Goal: Information Seeking & Learning: Learn about a topic

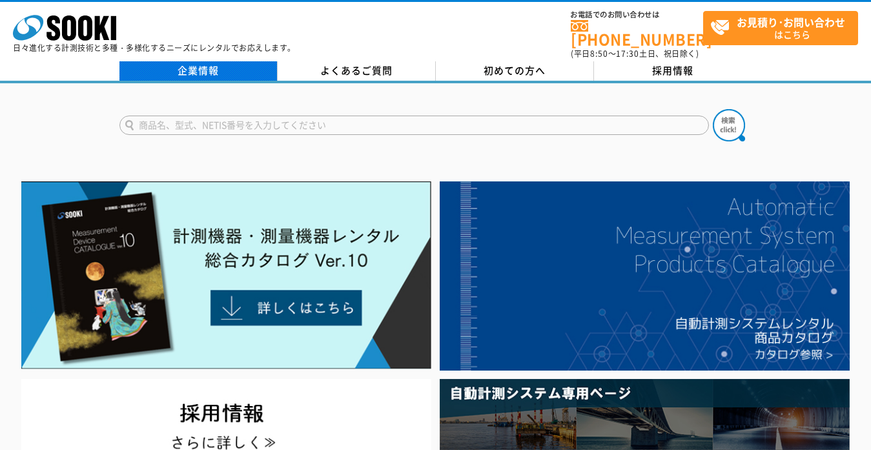
click at [207, 61] on link "企業情報" at bounding box center [198, 70] width 158 height 19
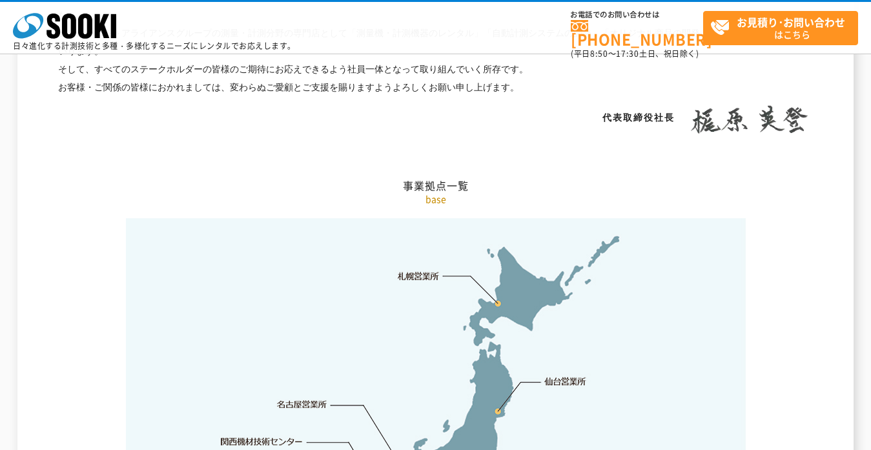
scroll to position [2518, 0]
click at [422, 270] on link "札幌営業所" at bounding box center [419, 276] width 42 height 13
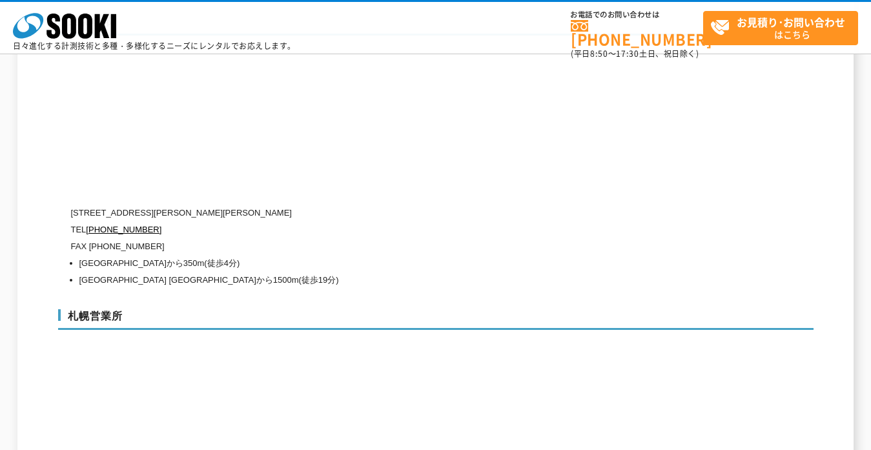
scroll to position [2471, 0]
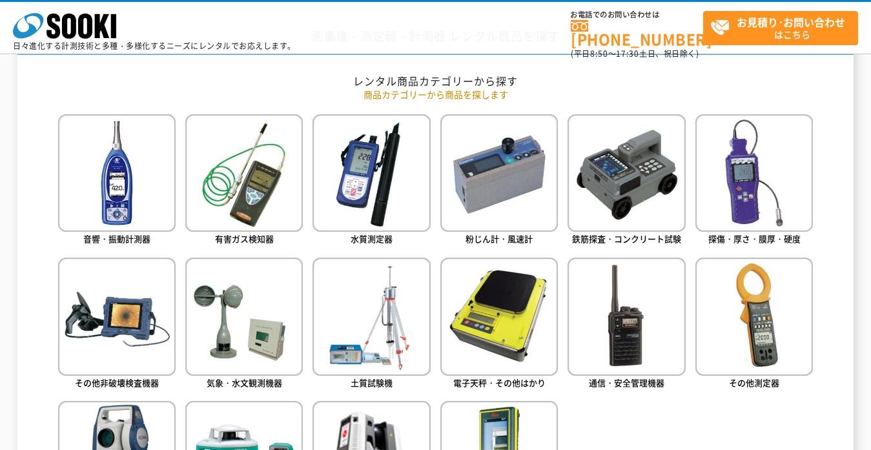
scroll to position [581, 0]
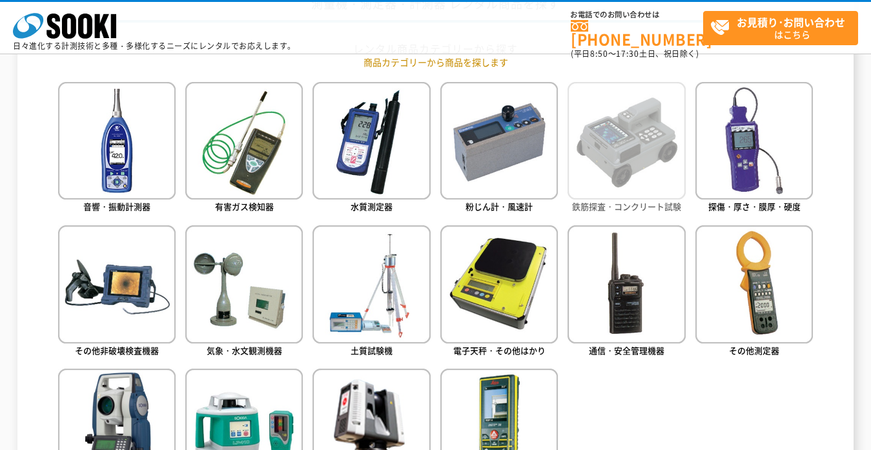
click at [597, 152] on img at bounding box center [625, 140] width 117 height 117
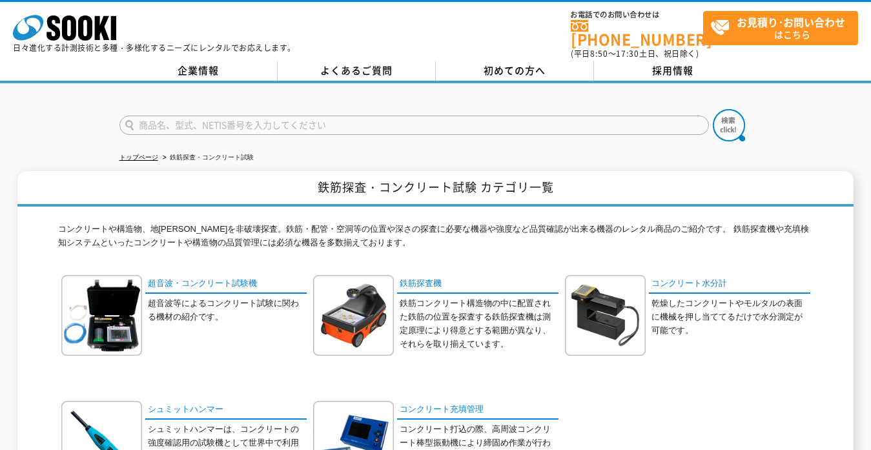
scroll to position [129, 0]
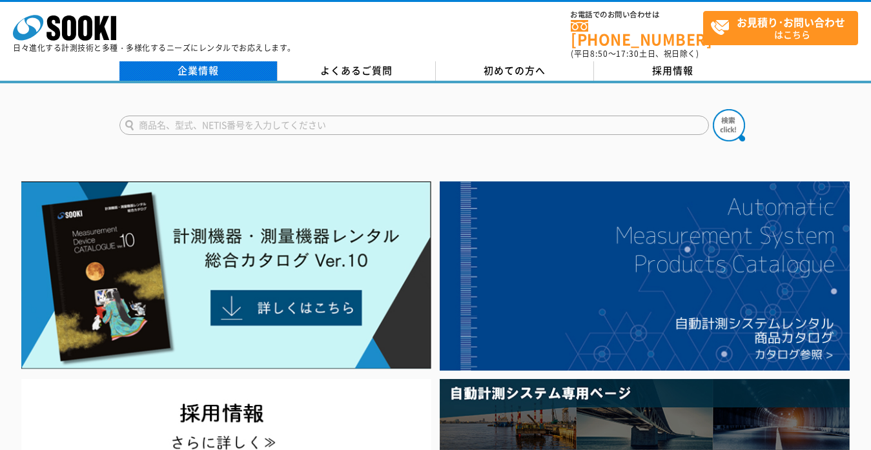
click at [229, 68] on link "企業情報" at bounding box center [198, 70] width 158 height 19
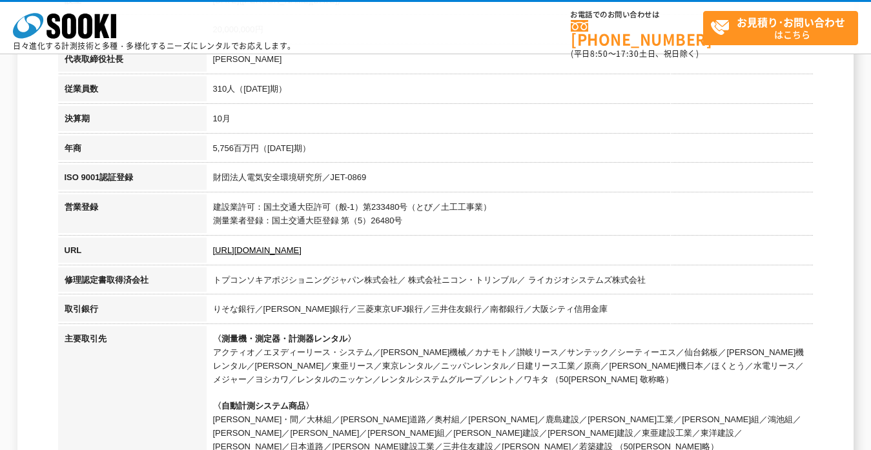
scroll to position [387, 0]
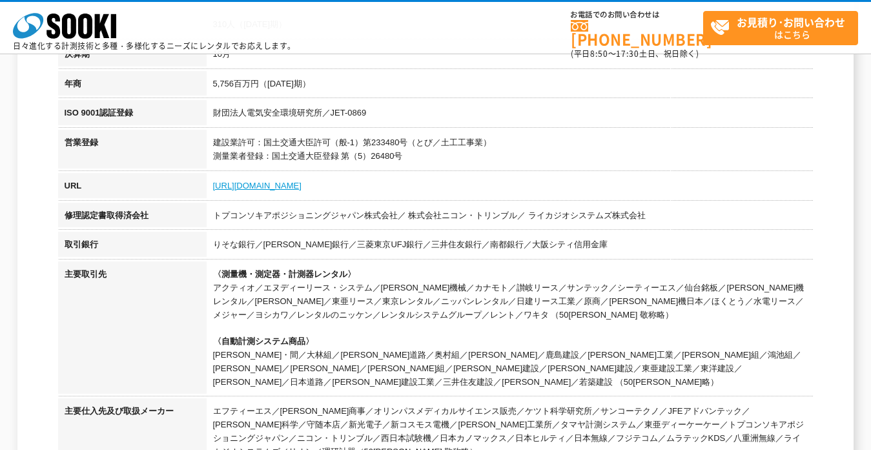
click at [263, 181] on link "[URL][DOMAIN_NAME]" at bounding box center [257, 186] width 88 height 10
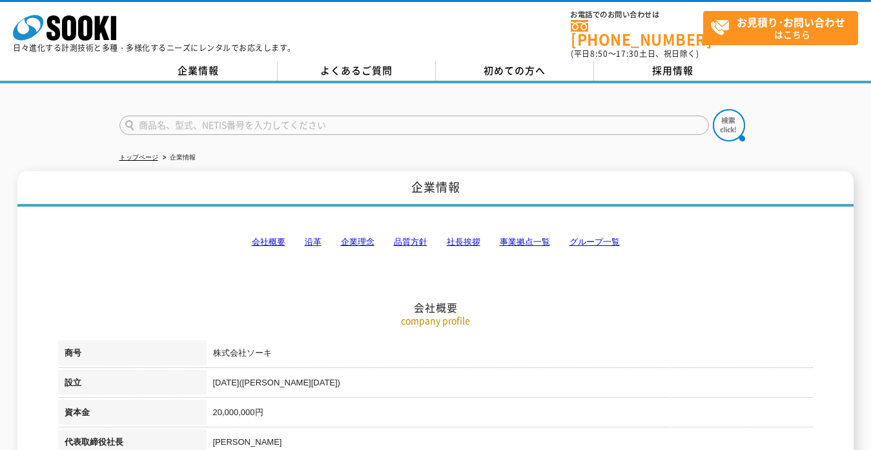
click at [597, 237] on link "グループ一覧" at bounding box center [594, 242] width 50 height 10
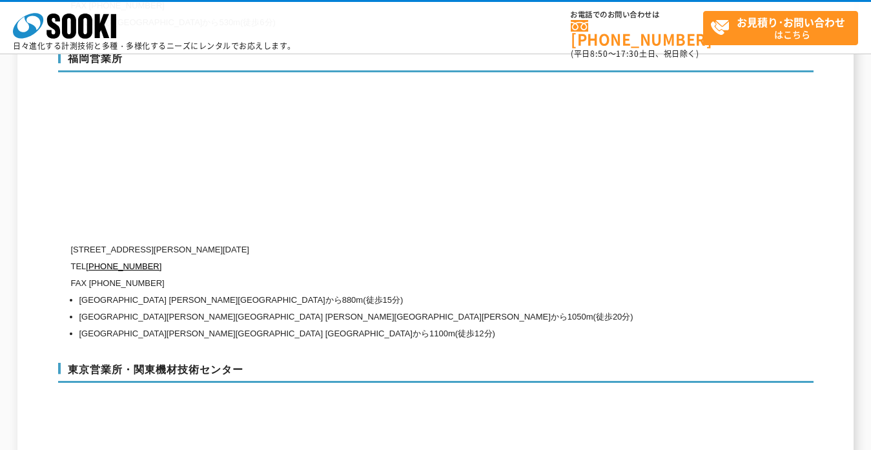
scroll to position [5892, 0]
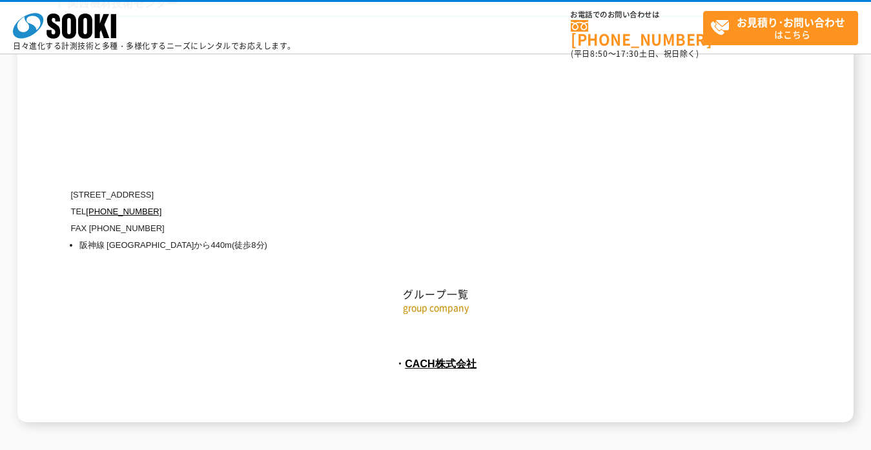
click at [442, 301] on p "group company" at bounding box center [435, 308] width 755 height 14
click at [443, 358] on link "CACH株式会社" at bounding box center [441, 364] width 72 height 12
